Goal: Task Accomplishment & Management: Complete application form

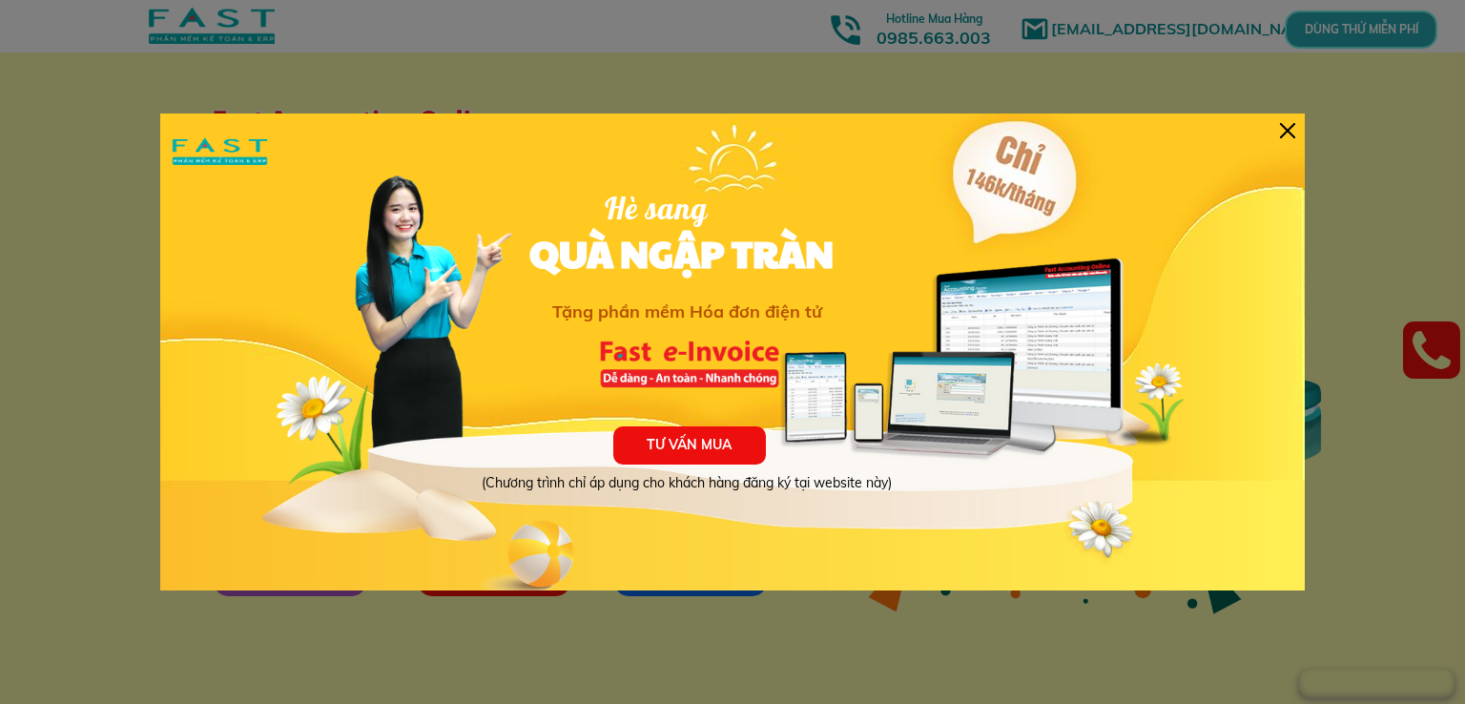
click at [1288, 127] on div at bounding box center [1287, 130] width 15 height 15
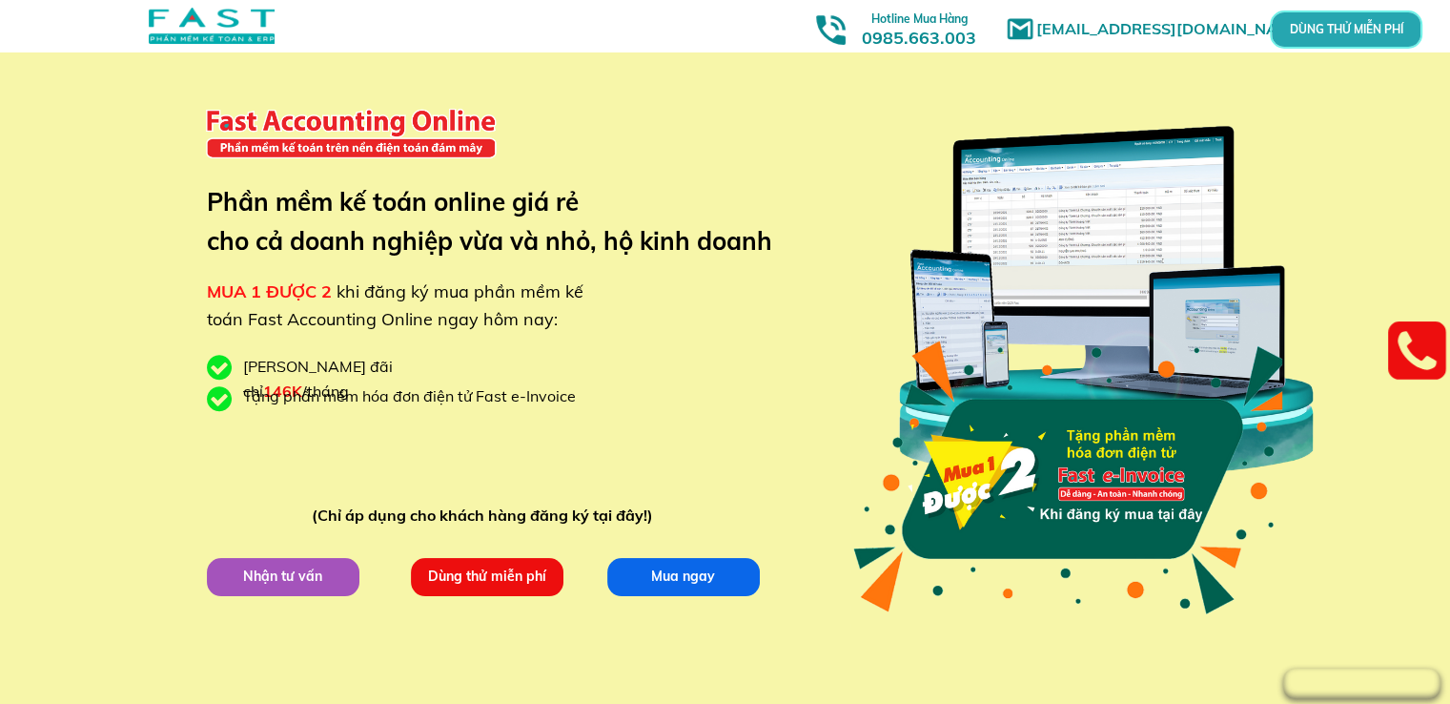
click at [463, 564] on p "Dùng thử miễn phí" at bounding box center [487, 577] width 153 height 38
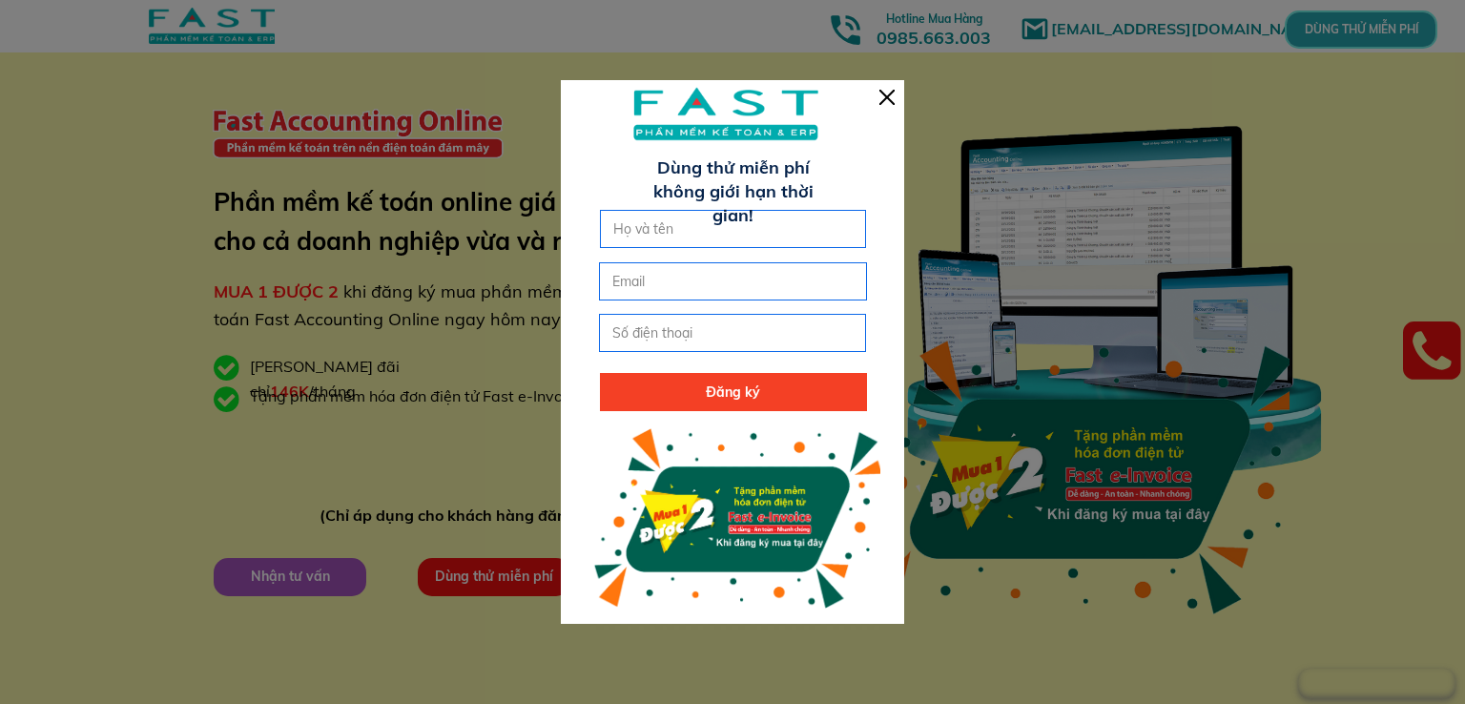
click at [892, 100] on div at bounding box center [886, 97] width 15 height 15
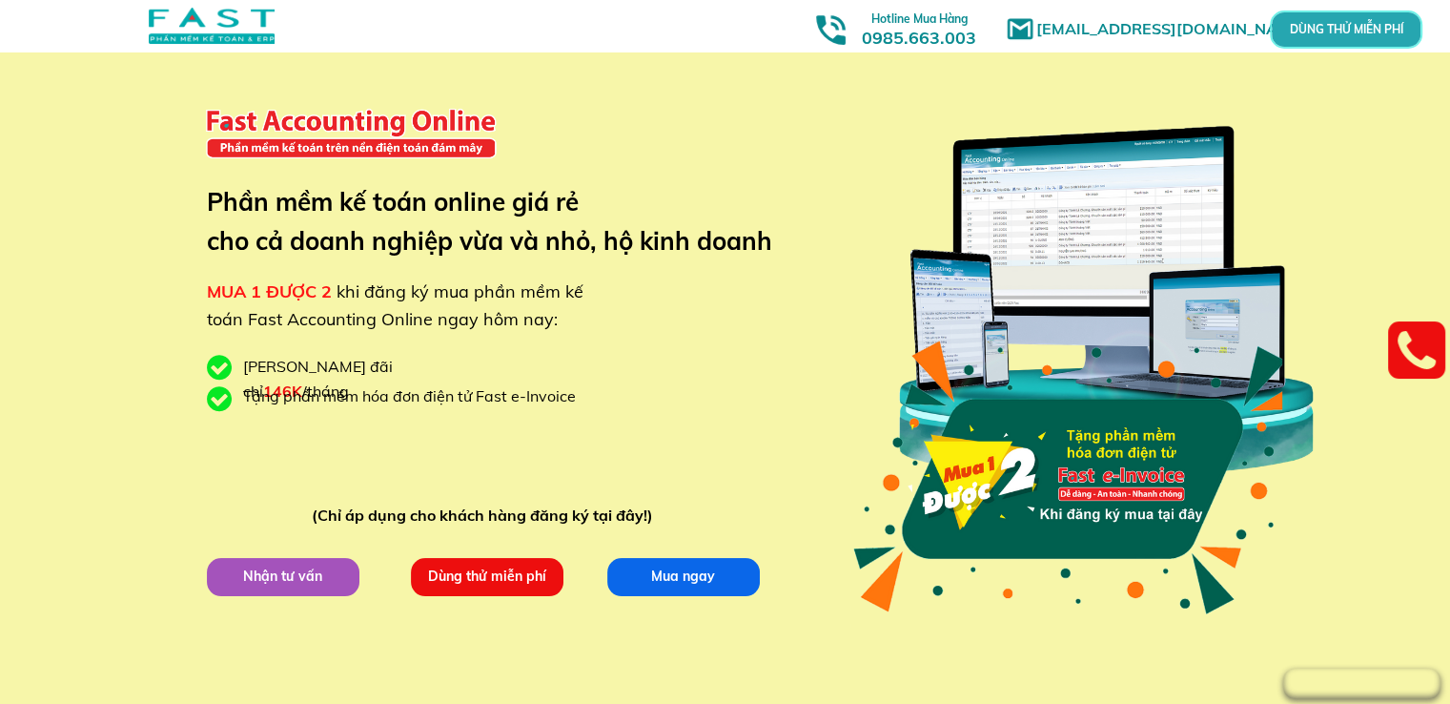
click at [486, 583] on p "Dùng thử miễn phí" at bounding box center [486, 576] width 153 height 38
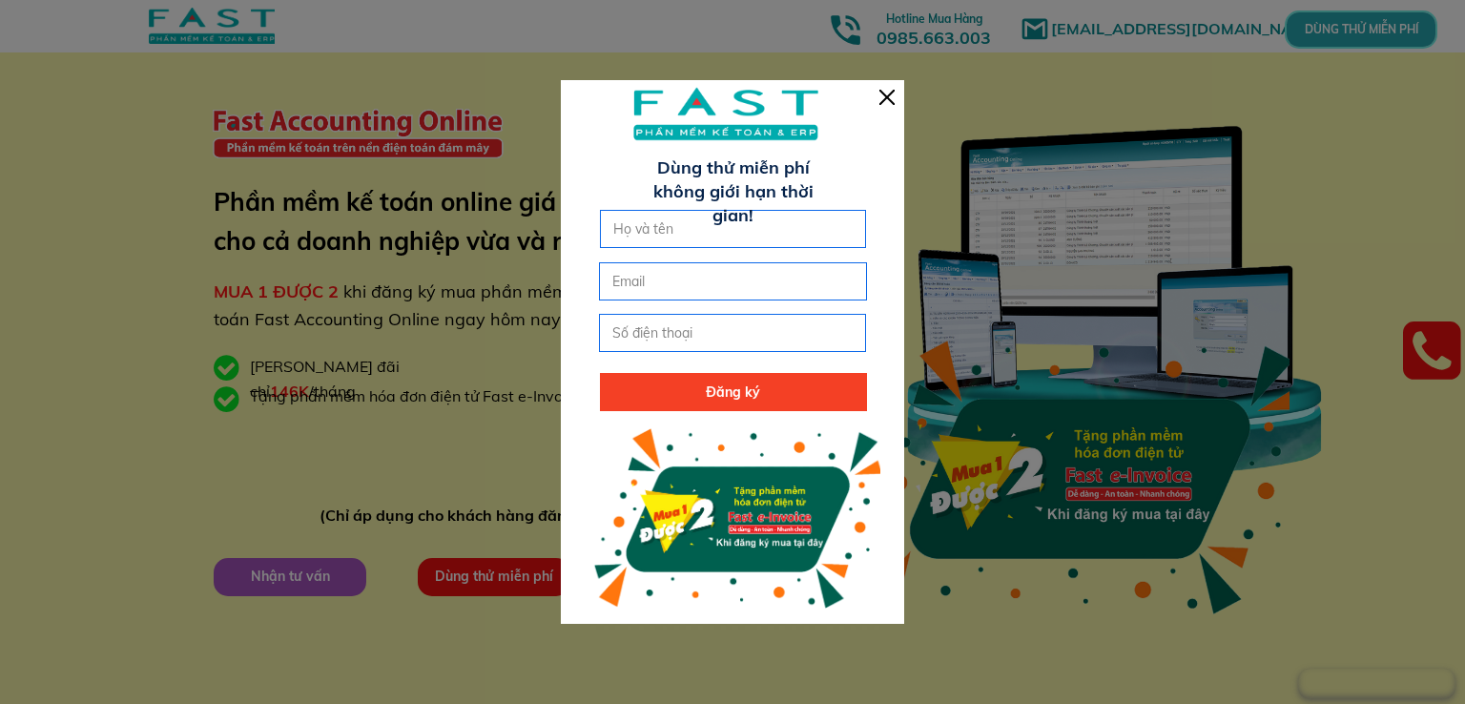
click at [665, 236] on input "text" at bounding box center [733, 229] width 250 height 36
type input "ha thi phuonghaphuong"
drag, startPoint x: 642, startPoint y: 282, endPoint x: 890, endPoint y: 96, distance: 309.9
click at [890, 96] on div at bounding box center [886, 97] width 15 height 15
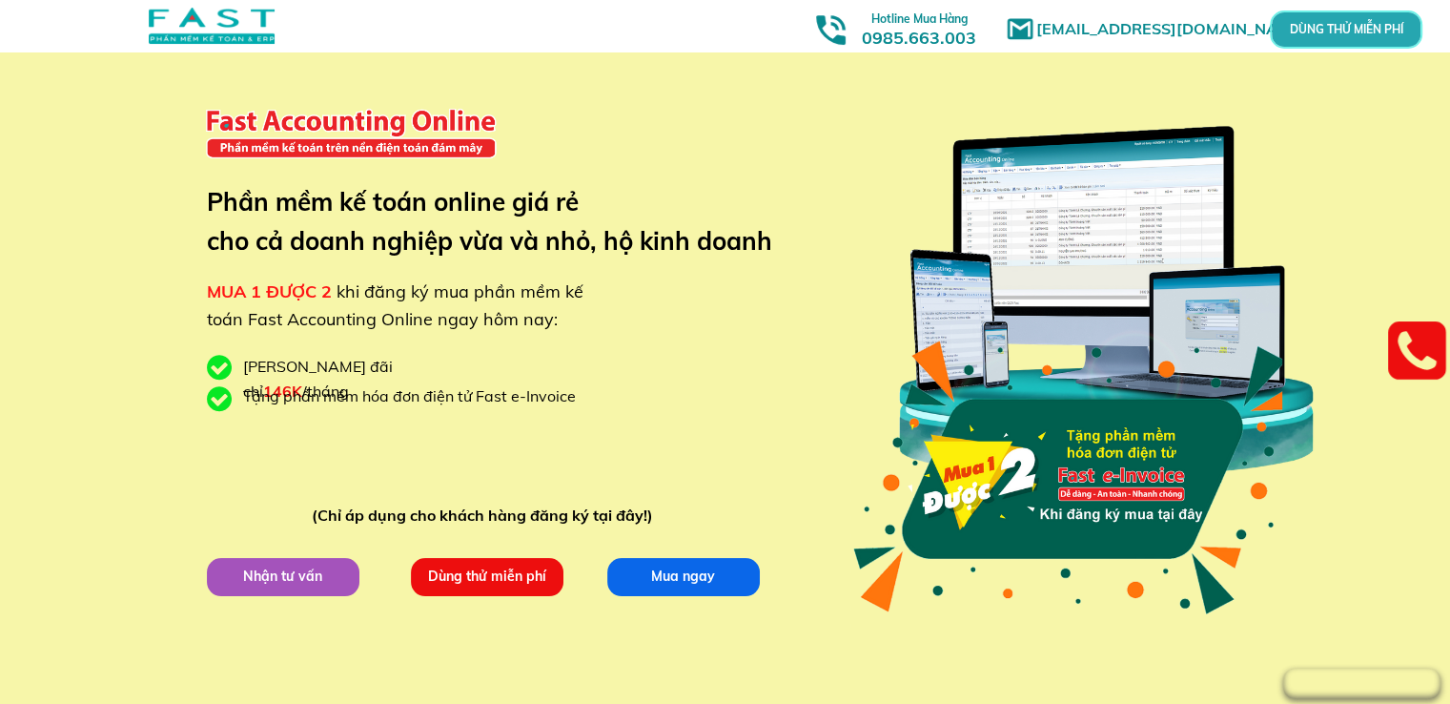
click at [475, 577] on p "Dùng thử miễn phí" at bounding box center [486, 576] width 153 height 38
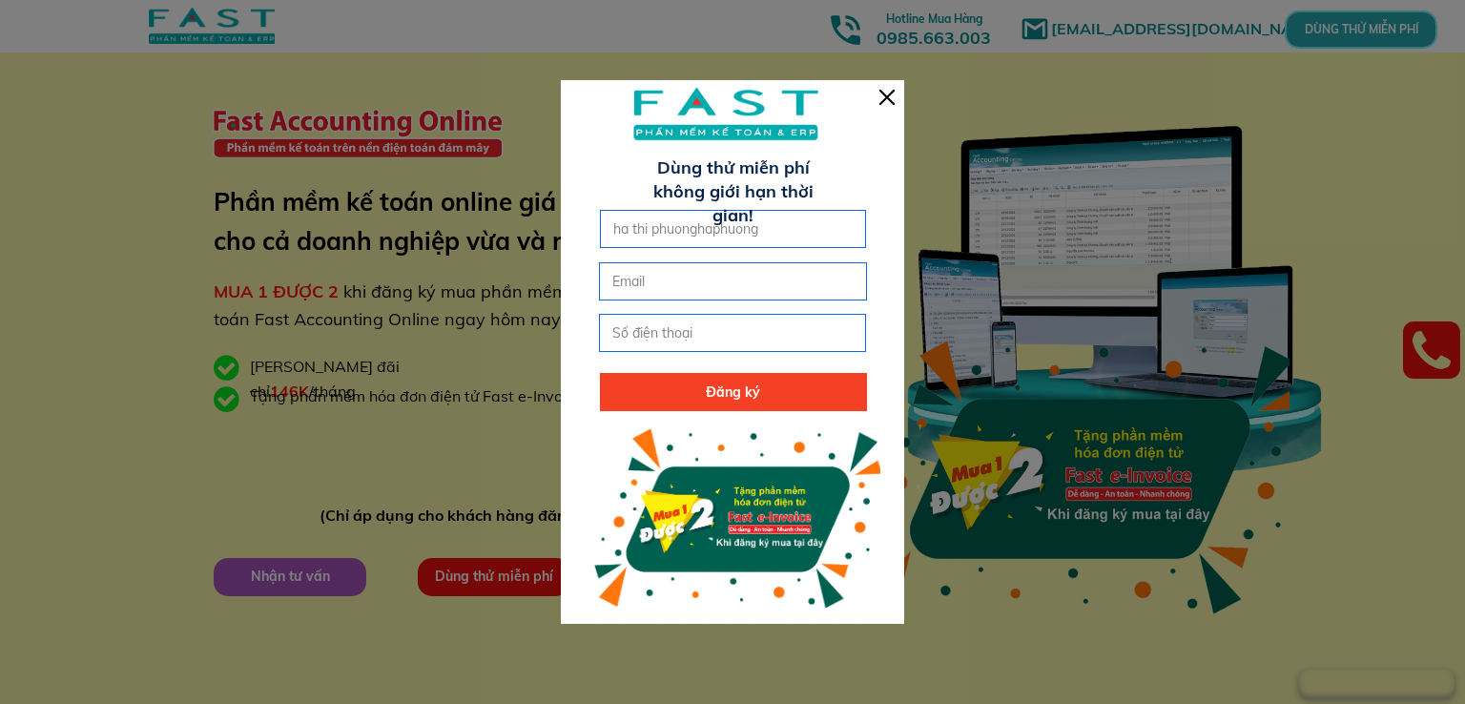
click at [643, 344] on input "tel" at bounding box center [732, 333] width 250 height 36
type input "0972614883"
click at [769, 231] on input "ha thi phuonghaphuong" at bounding box center [733, 229] width 250 height 36
drag, startPoint x: 749, startPoint y: 228, endPoint x: 826, endPoint y: 238, distance: 77.0
click at [826, 238] on input "ha thi phuonghaphuong" at bounding box center [733, 229] width 250 height 36
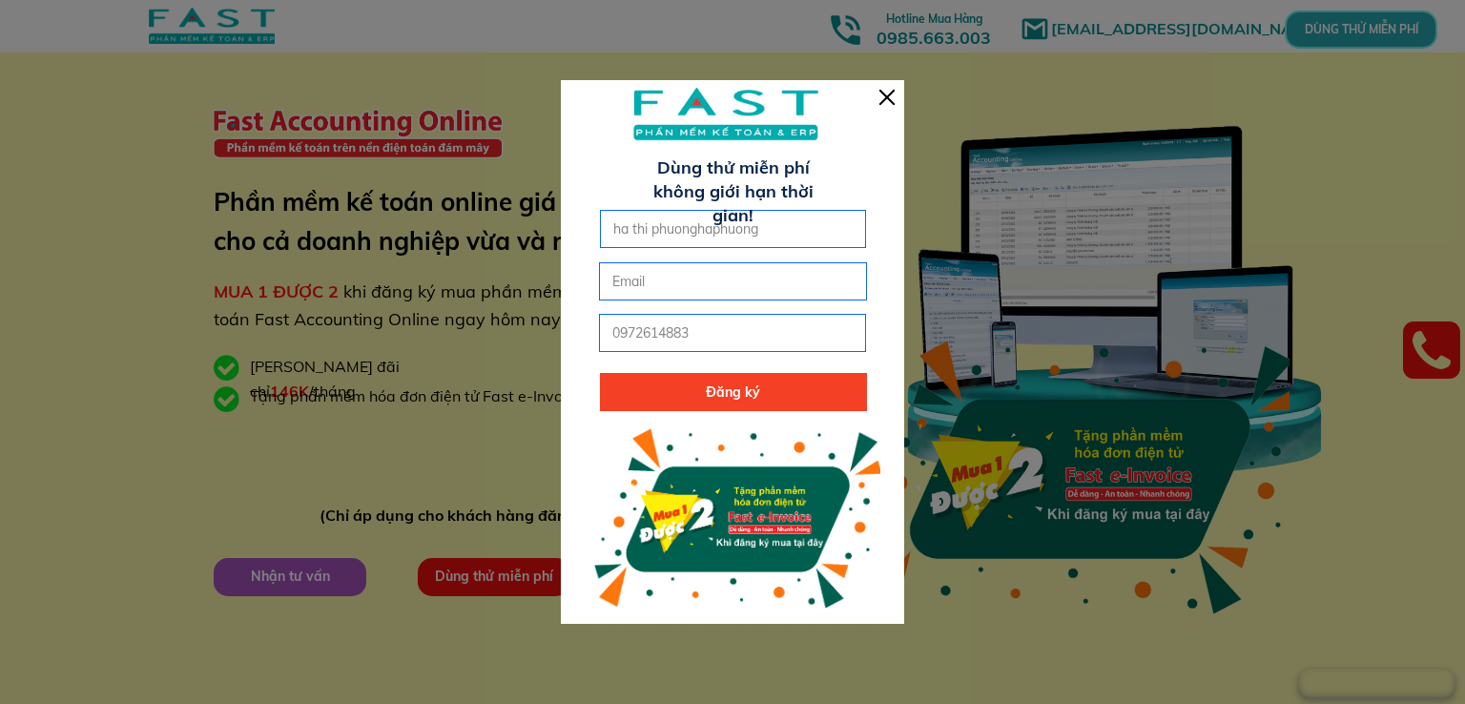
click button "submit" at bounding box center [0, 0] width 0 height 0
type input "haphuong2"
click at [891, 101] on div at bounding box center [886, 97] width 15 height 15
